Goal: Task Accomplishment & Management: Manage account settings

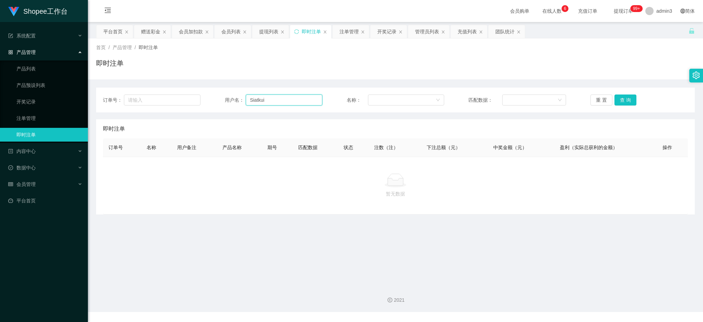
click at [278, 103] on input "Siatkui" at bounding box center [284, 99] width 77 height 11
paste input "081270345512"
type input "081270345512"
click at [626, 96] on button "查 询" at bounding box center [625, 99] width 22 height 11
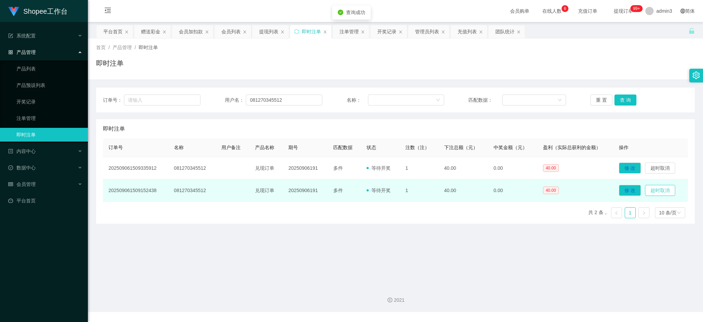
click at [662, 191] on button "超时取消" at bounding box center [660, 190] width 30 height 11
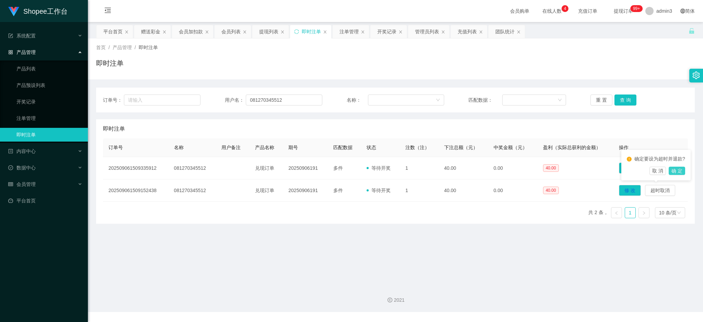
click at [677, 171] on button "确 定" at bounding box center [676, 170] width 16 height 8
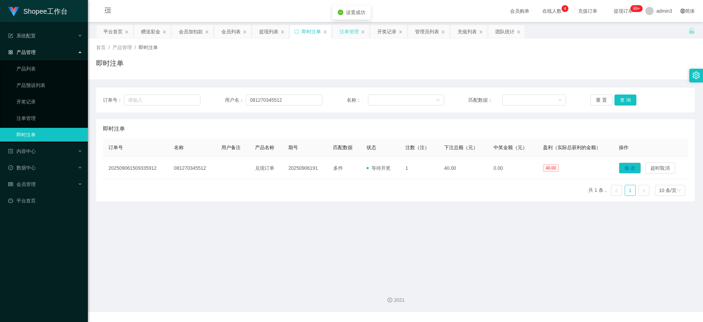
click at [344, 34] on div "注单管理" at bounding box center [348, 31] width 19 height 13
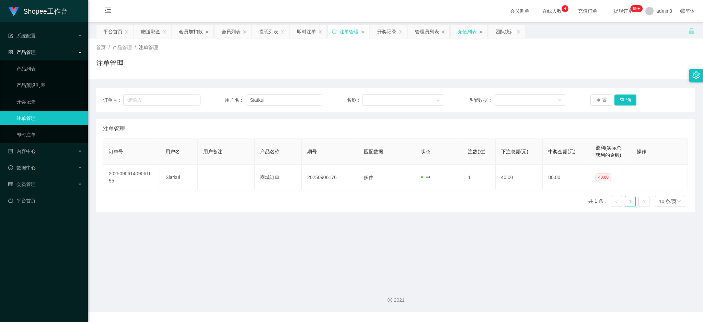
click at [462, 32] on div "充值列表" at bounding box center [466, 31] width 19 height 13
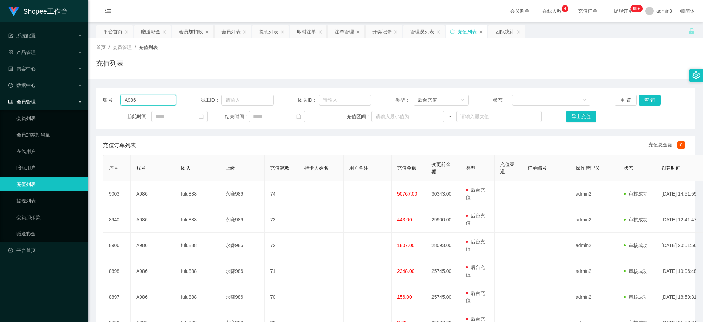
click at [141, 101] on input "A986" at bounding box center [148, 99] width 56 height 11
paste input "081270345512"
type input "081270345512"
click at [646, 101] on button "查 询" at bounding box center [650, 99] width 22 height 11
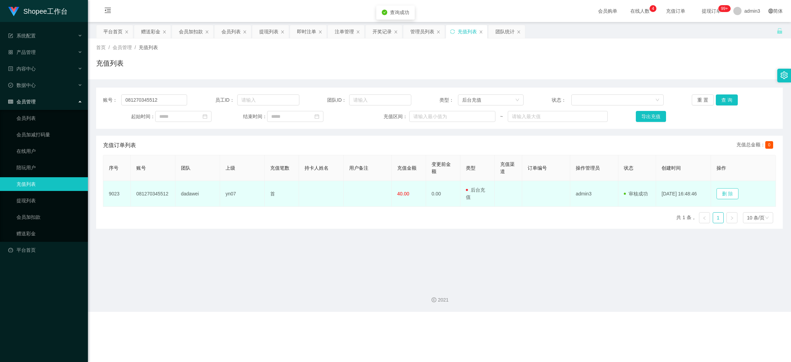
click at [702, 195] on button "删 除" at bounding box center [727, 193] width 22 height 11
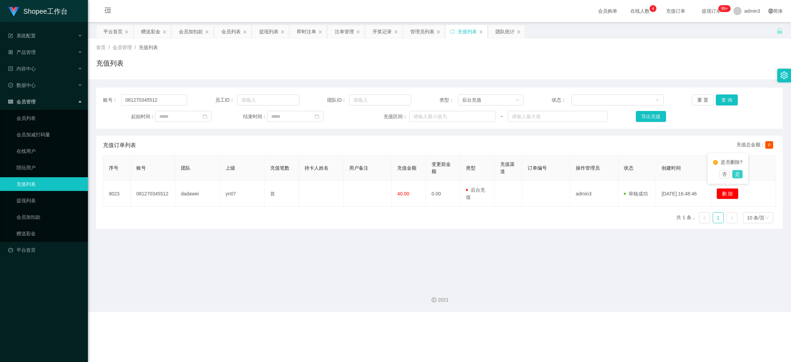
click at [702, 172] on button "是" at bounding box center [737, 174] width 10 height 8
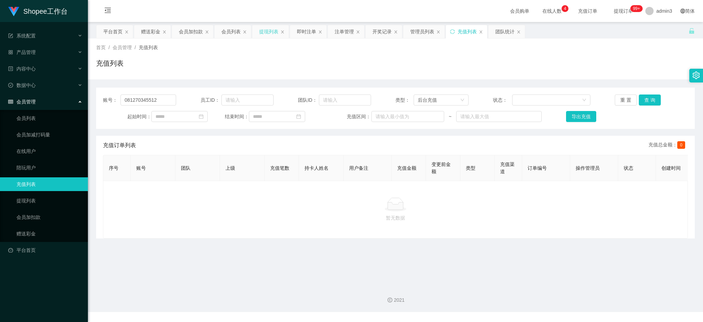
click at [265, 31] on div "提现列表" at bounding box center [268, 31] width 19 height 13
